Goal: Task Accomplishment & Management: Manage account settings

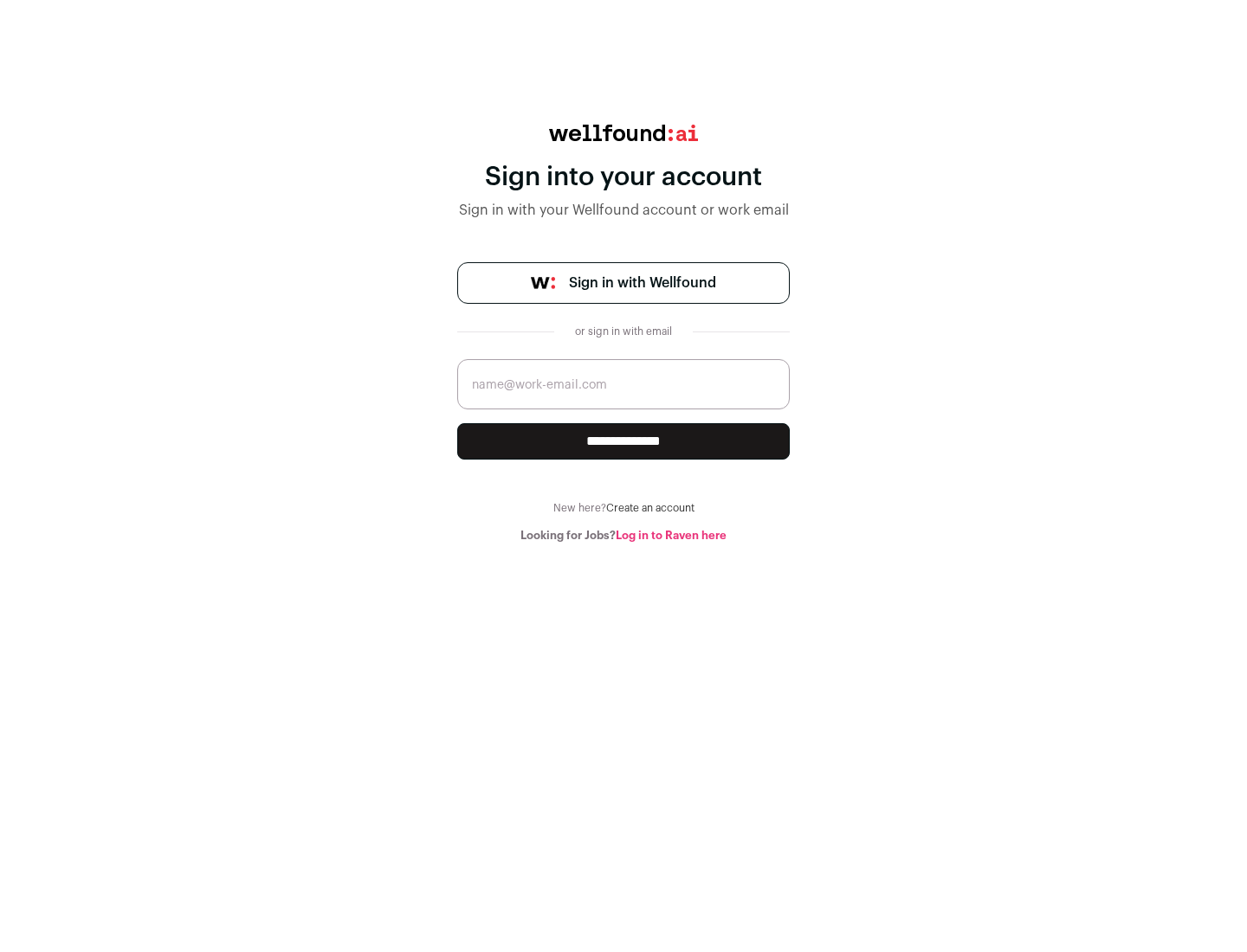
click at [642, 283] on span "Sign in with Wellfound" at bounding box center [643, 283] width 147 height 21
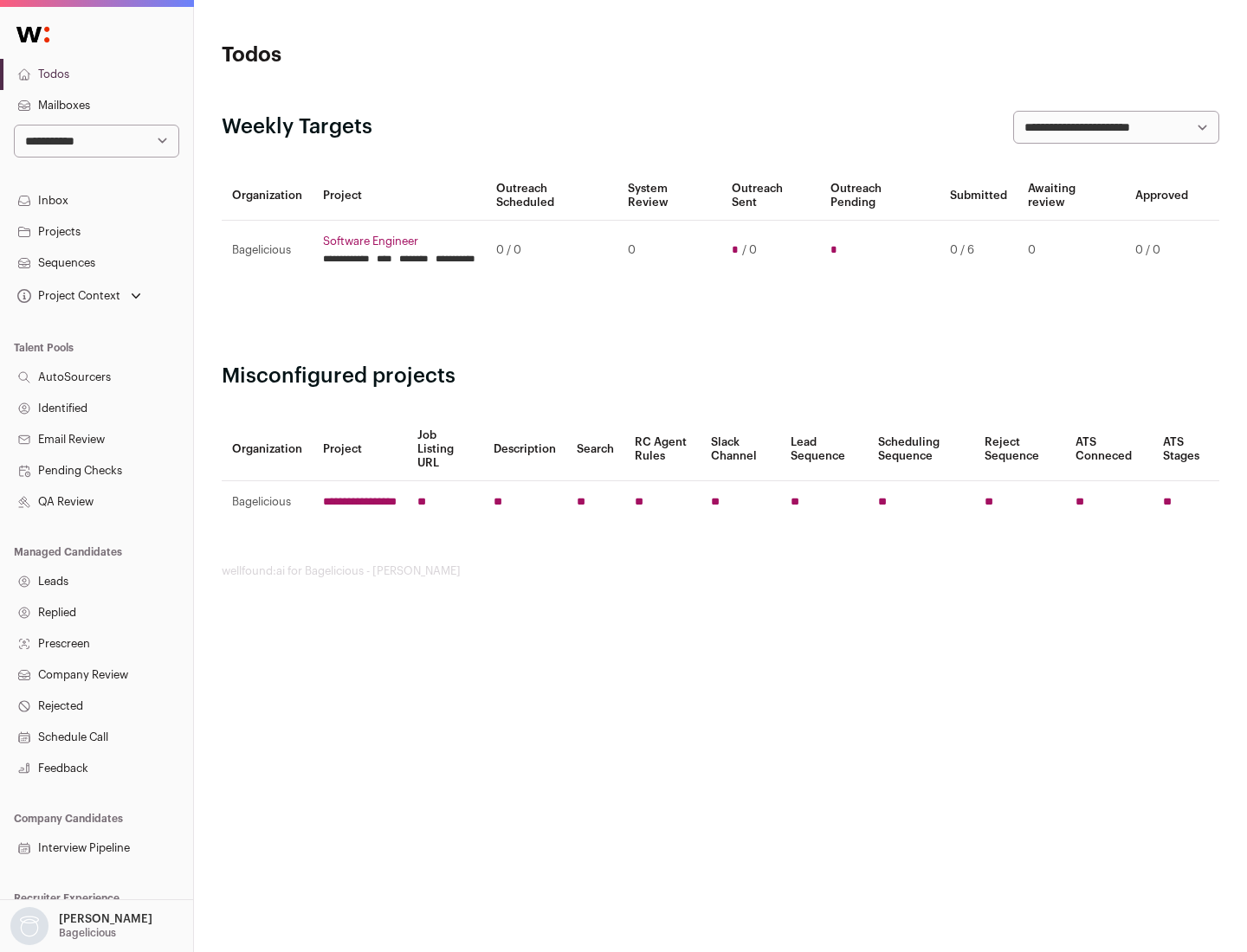
click at [96, 231] on link "Projects" at bounding box center [96, 232] width 193 height 32
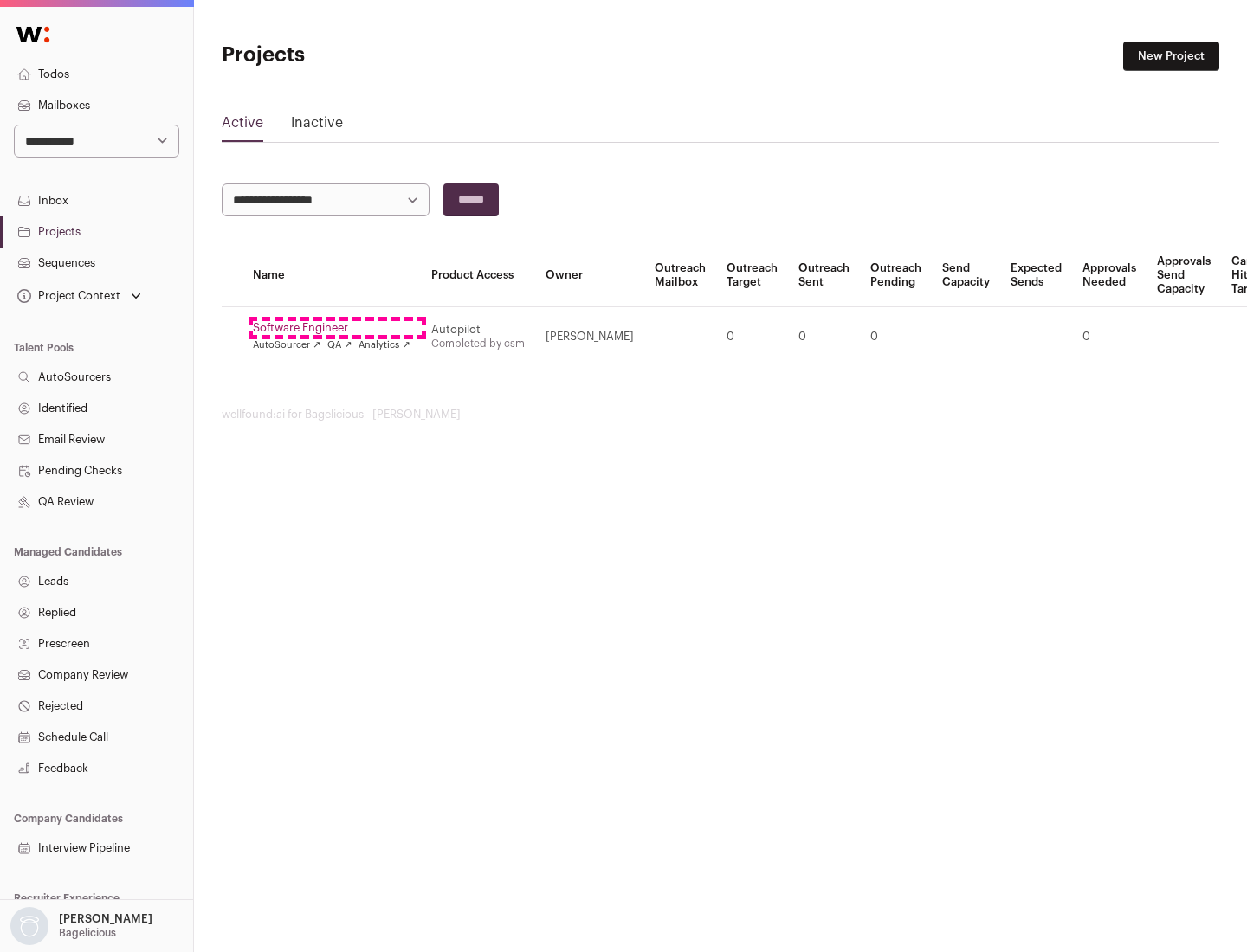
click at [337, 328] on link "Software Engineer" at bounding box center [332, 328] width 158 height 14
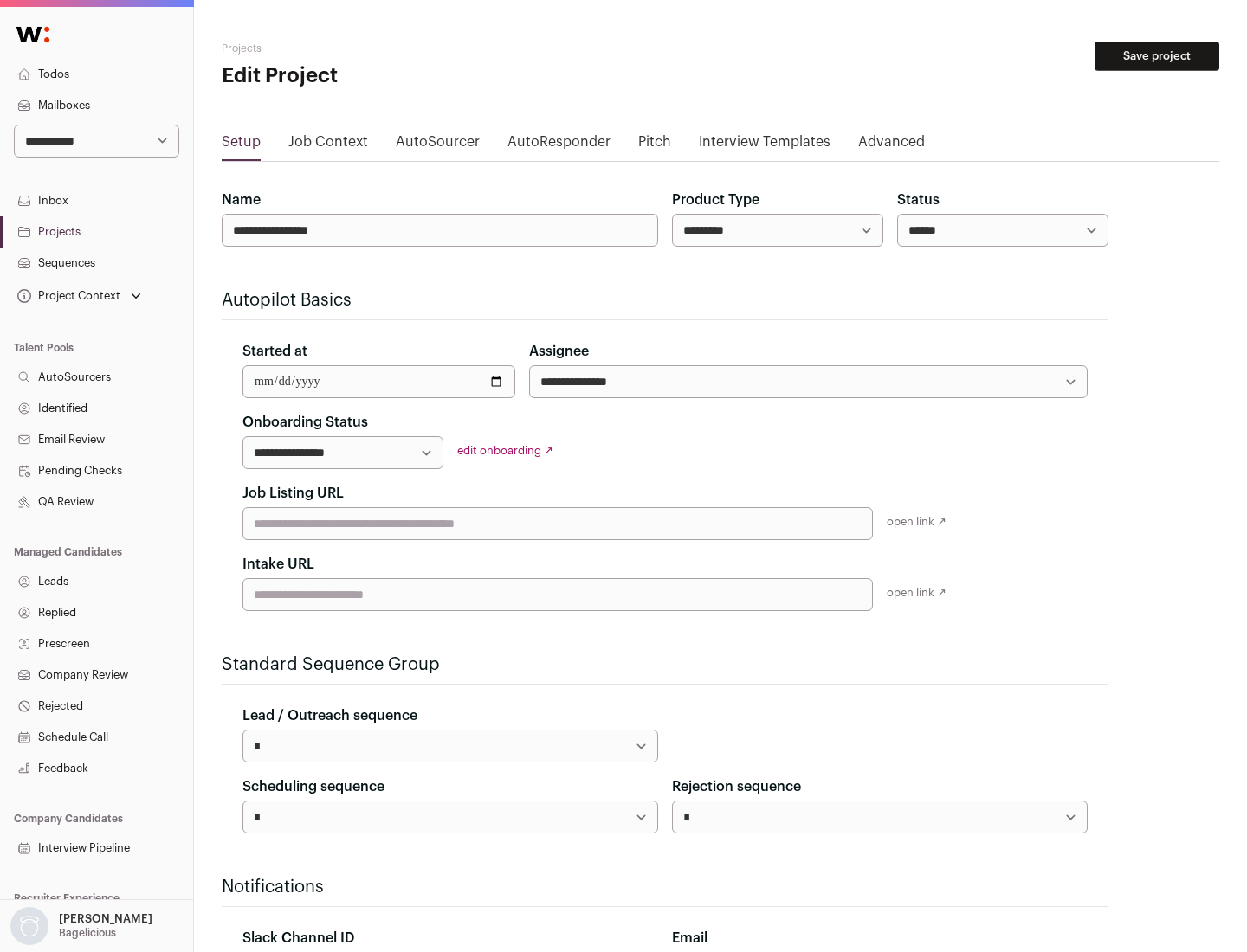
click at [1157, 56] on button "Save project" at bounding box center [1157, 56] width 124 height 30
